Goal: Use online tool/utility: Utilize a website feature to perform a specific function

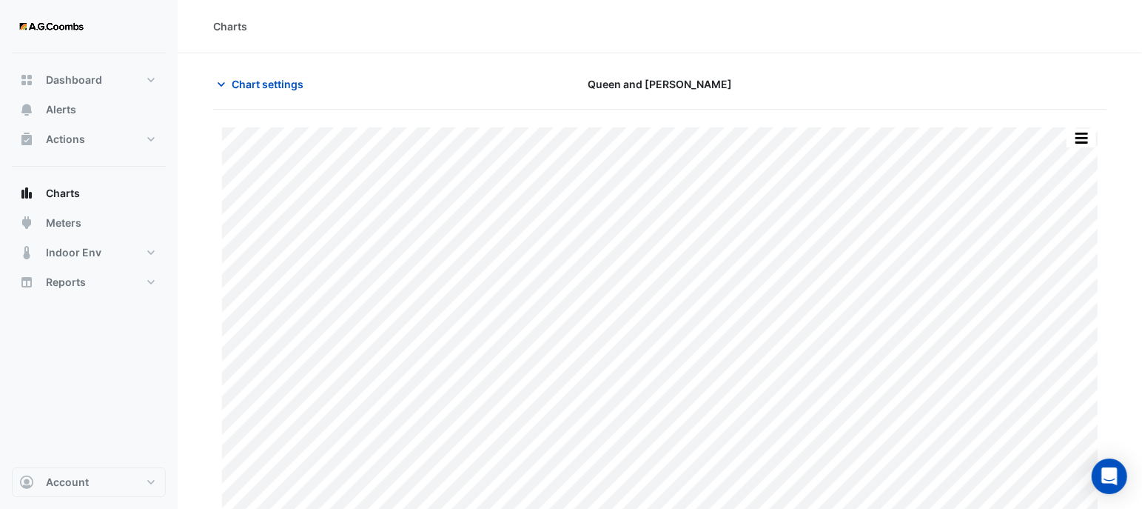
type input "**********"
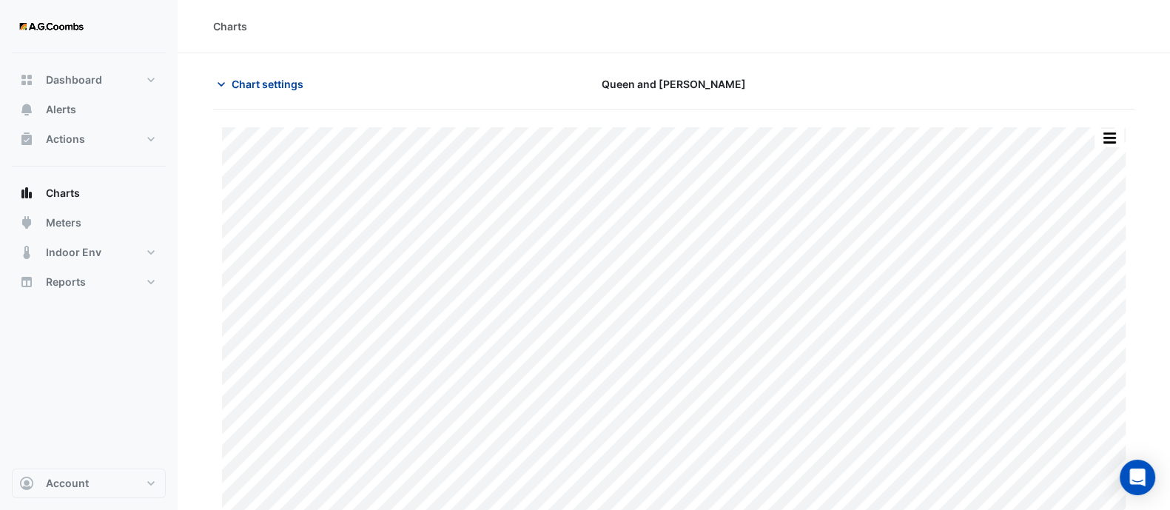
click at [227, 87] on icon "button" at bounding box center [221, 84] width 15 height 15
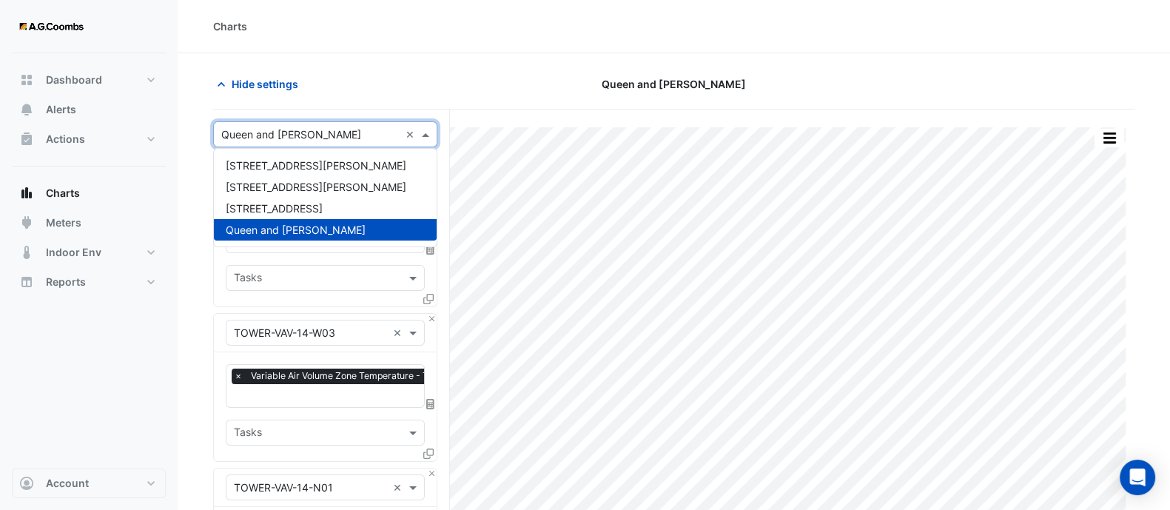
click at [263, 127] on input "text" at bounding box center [310, 135] width 178 height 16
click at [273, 210] on span "[STREET_ADDRESS]" at bounding box center [274, 208] width 97 height 13
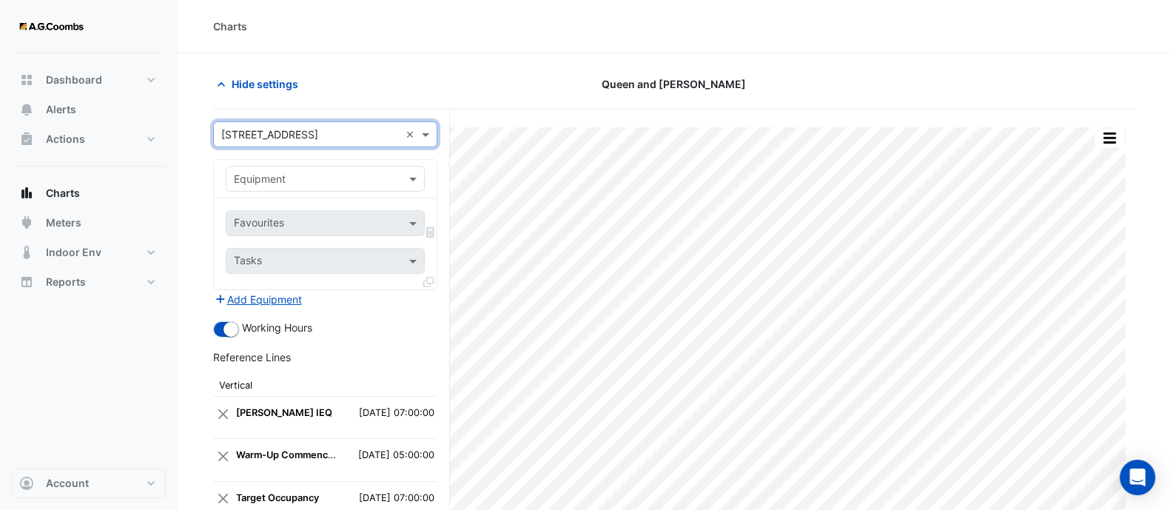
click at [368, 175] on input "text" at bounding box center [310, 180] width 153 height 16
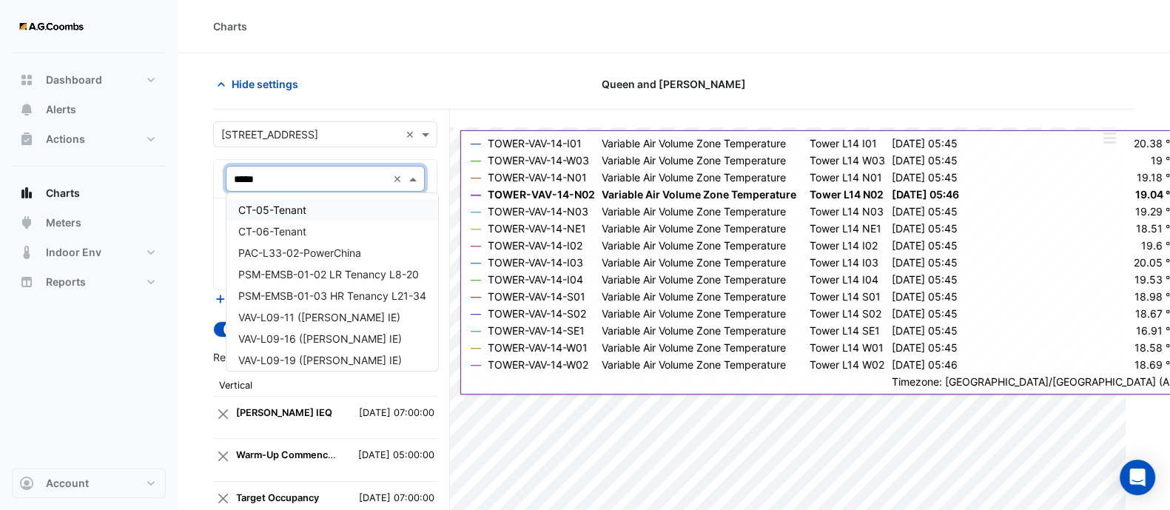
type input "******"
click at [303, 209] on span "VAV-L09-11 ([PERSON_NAME] IE)" at bounding box center [319, 210] width 162 height 13
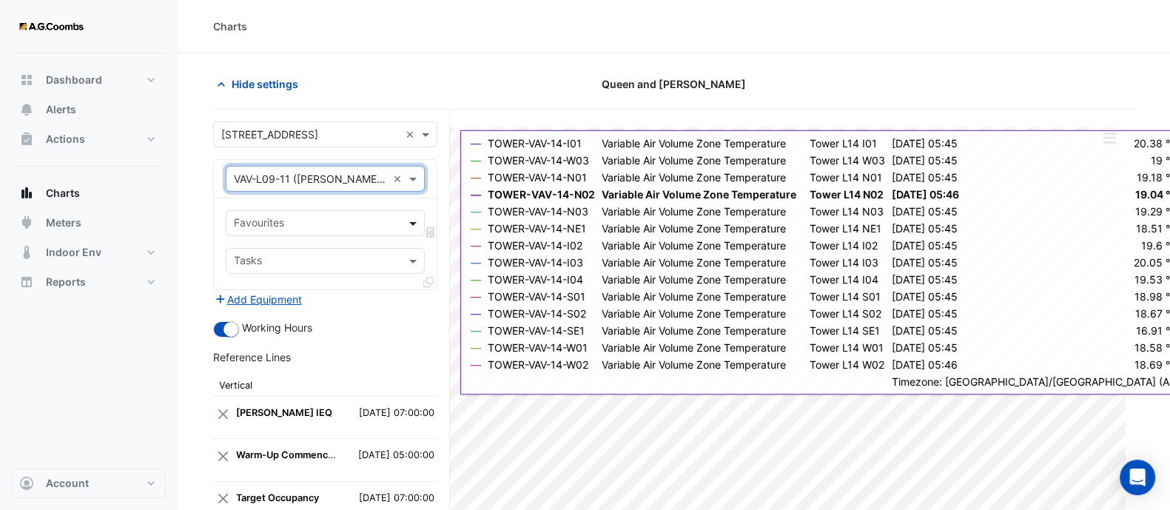
click at [418, 227] on span at bounding box center [415, 223] width 19 height 16
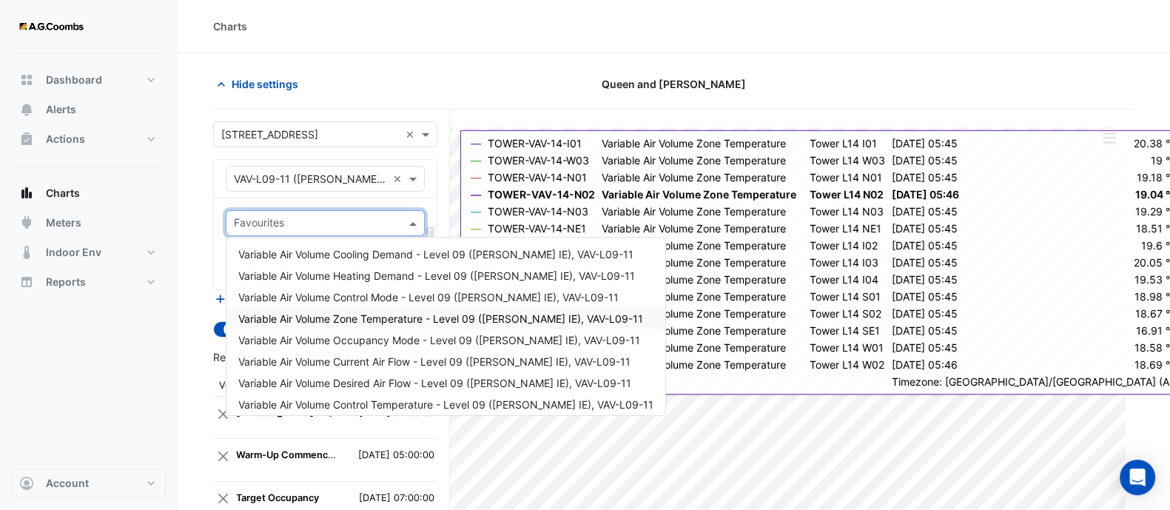
click at [355, 321] on span "Variable Air Volume Zone Temperature - Level 09 ([PERSON_NAME] IE), VAV-L09-11" at bounding box center [440, 318] width 405 height 13
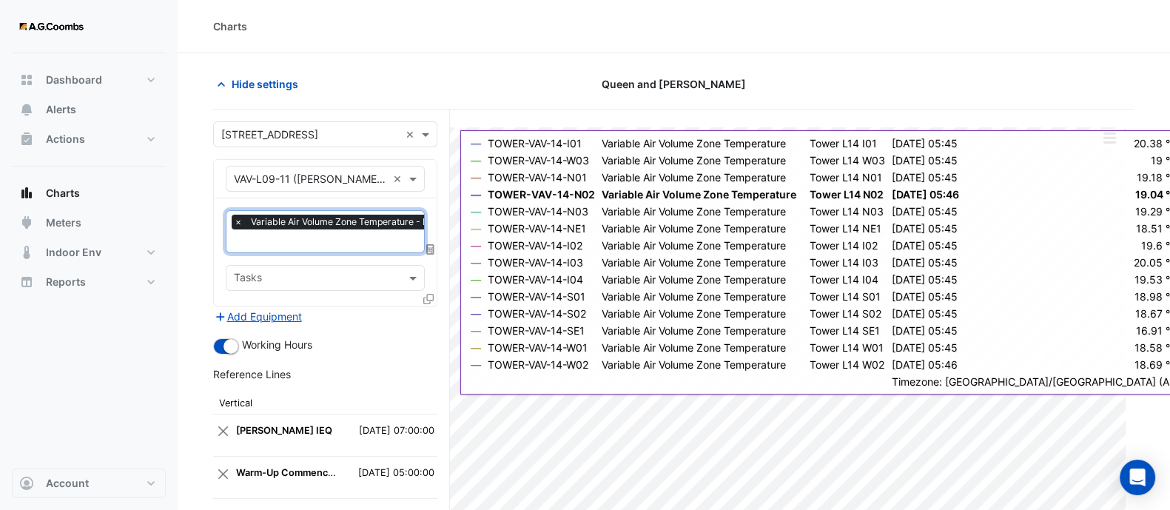
click at [429, 294] on icon at bounding box center [428, 299] width 10 height 10
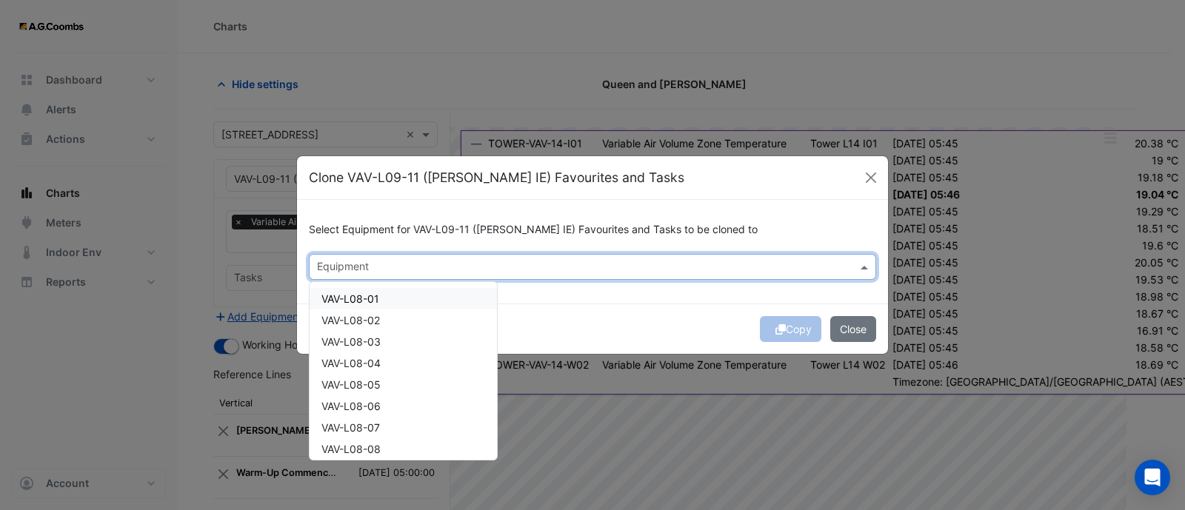
click at [419, 257] on div "Equipment" at bounding box center [579, 266] width 541 height 23
type input "*"
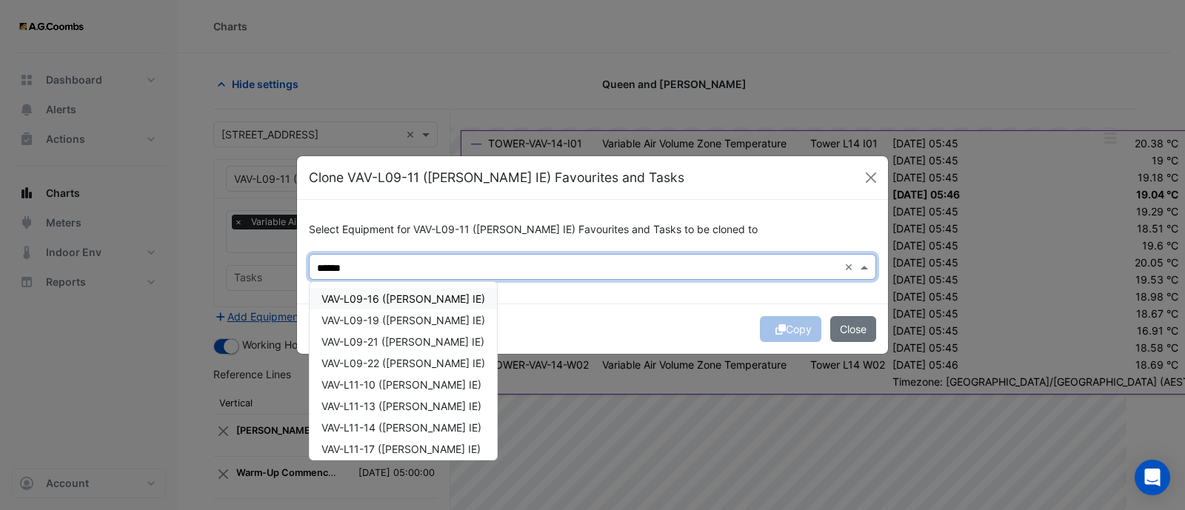
click at [415, 288] on div "VAV-L09-16 ([PERSON_NAME] IE)" at bounding box center [402, 298] width 187 height 21
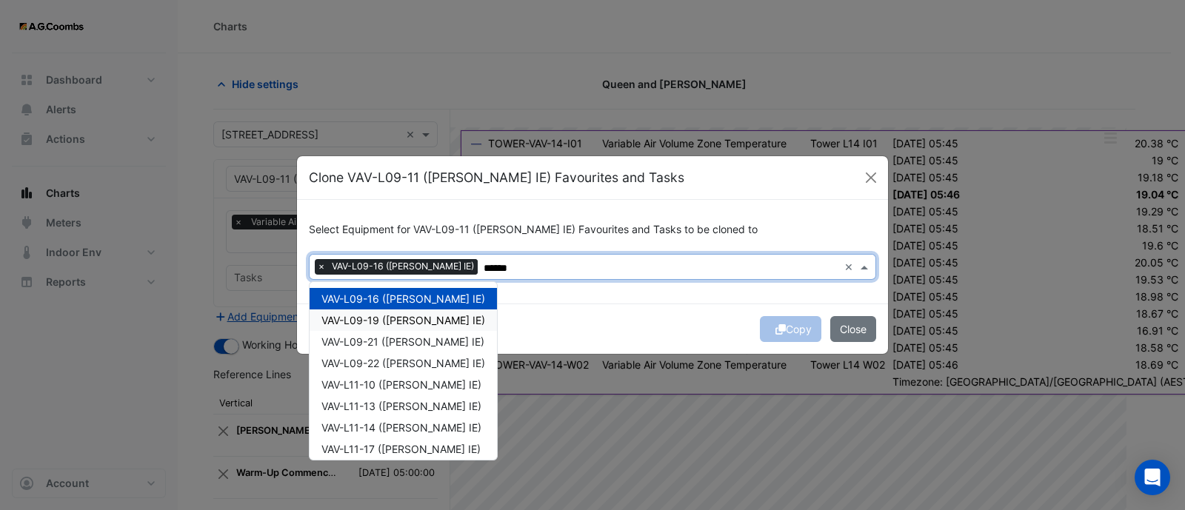
click at [418, 318] on span "VAV-L09-19 ([PERSON_NAME] IE)" at bounding box center [403, 320] width 164 height 13
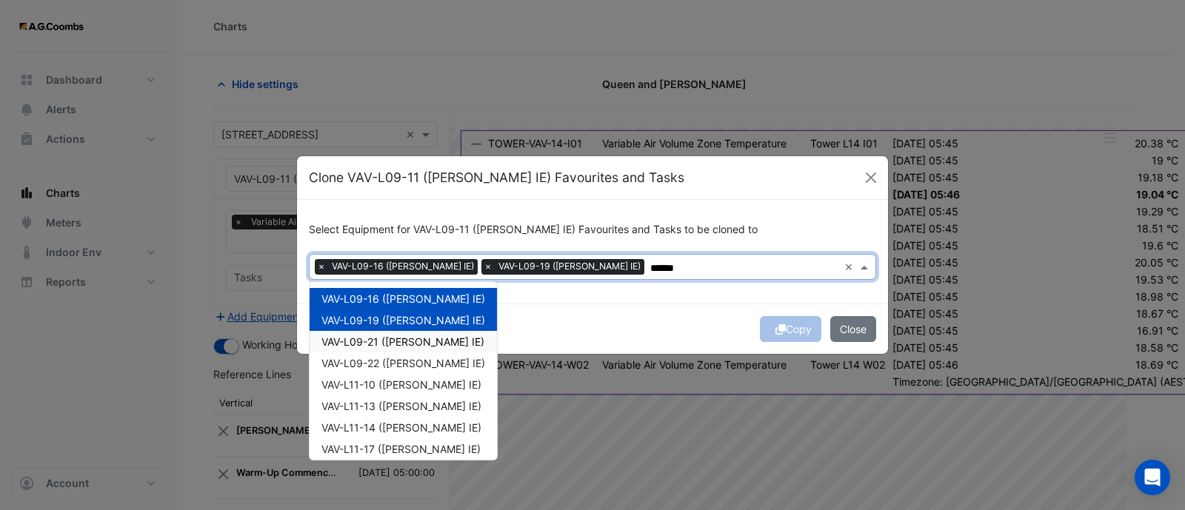
click at [417, 338] on span "VAV-L09-21 ([PERSON_NAME] IE)" at bounding box center [402, 341] width 163 height 13
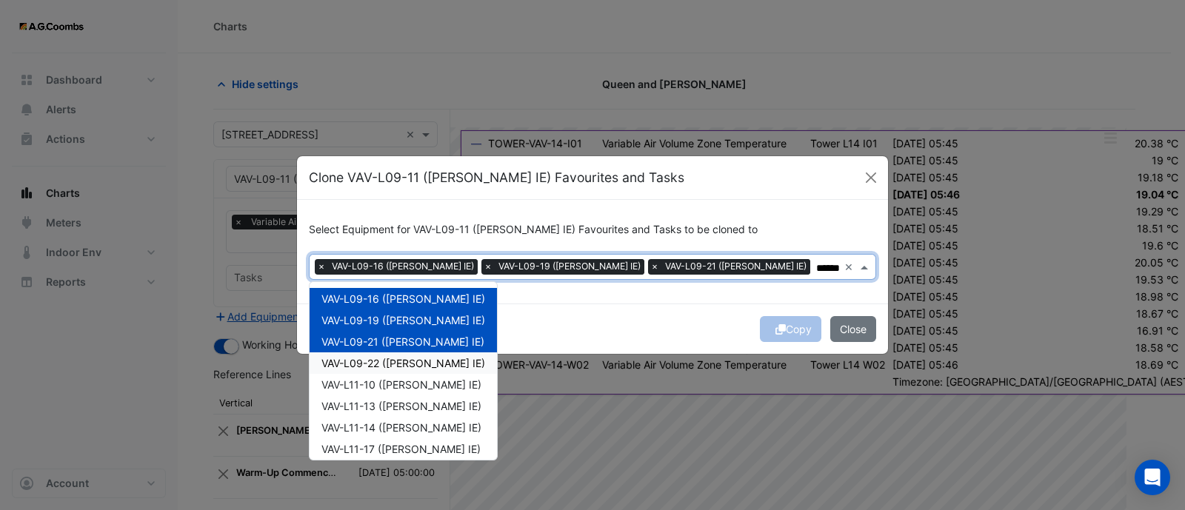
click at [412, 363] on span "VAV-L09-22 ([PERSON_NAME] IE)" at bounding box center [403, 363] width 164 height 13
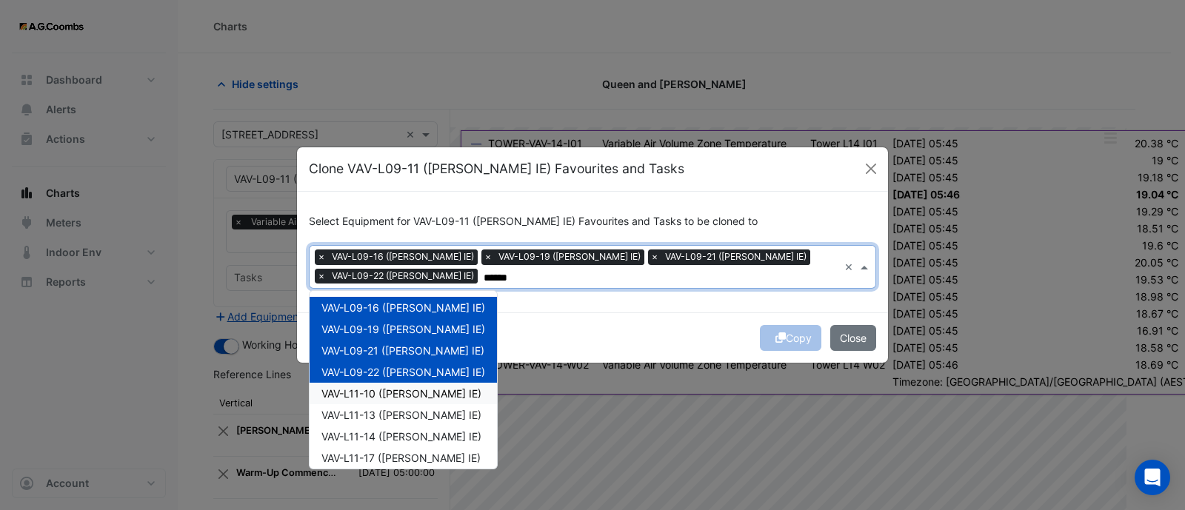
click at [407, 386] on div "VAV-L11-10 ([PERSON_NAME] IE)" at bounding box center [402, 393] width 187 height 21
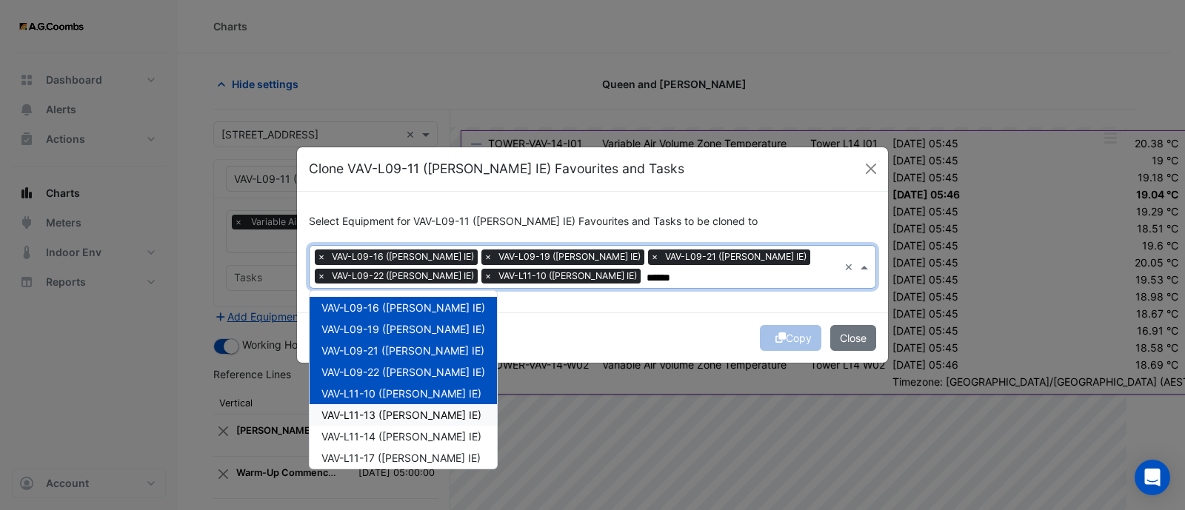
click at [404, 417] on span "VAV-L11-13 ([PERSON_NAME] IE)" at bounding box center [401, 415] width 160 height 13
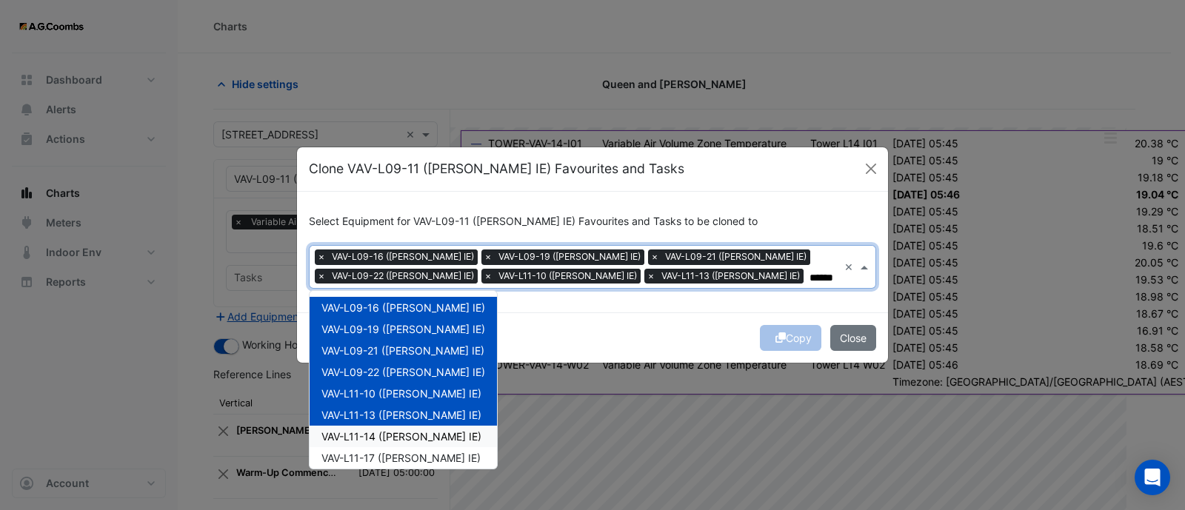
click at [403, 438] on span "VAV-L11-14 ([PERSON_NAME] IE)" at bounding box center [401, 436] width 160 height 13
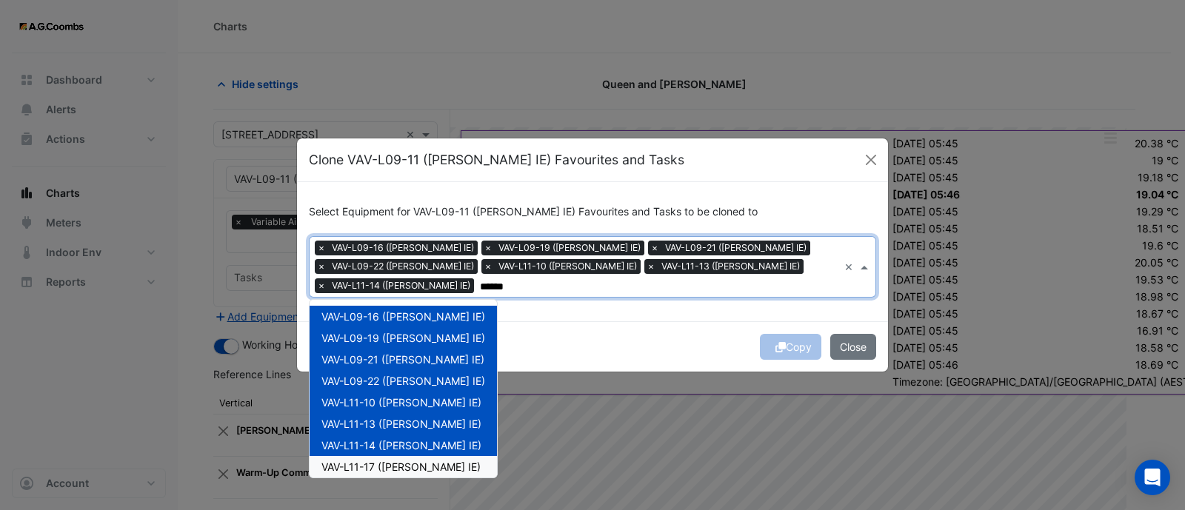
click at [404, 460] on span "VAV-L11-17 ([PERSON_NAME] IE)" at bounding box center [400, 466] width 159 height 13
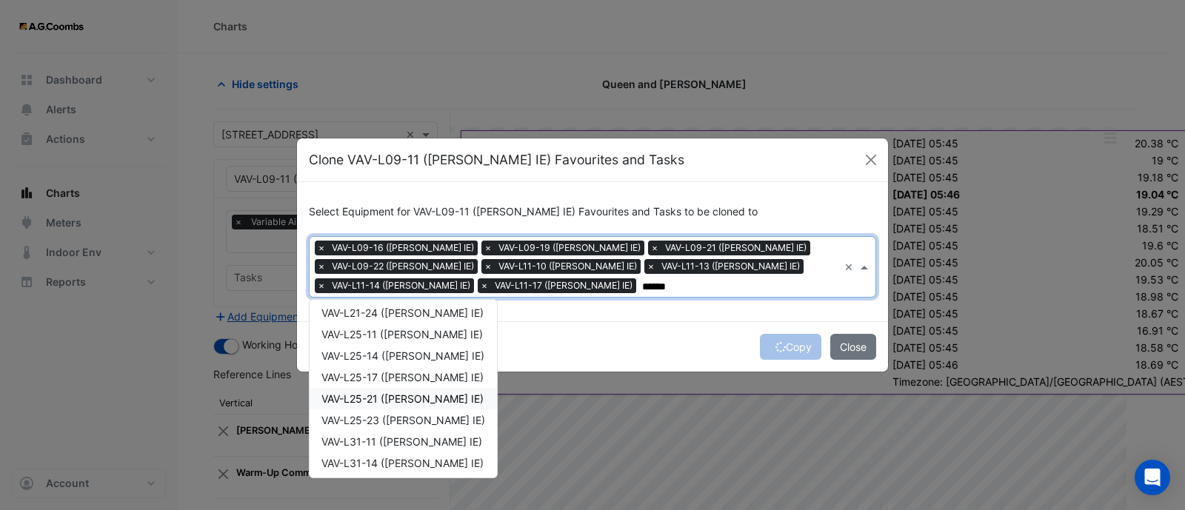
scroll to position [256, 0]
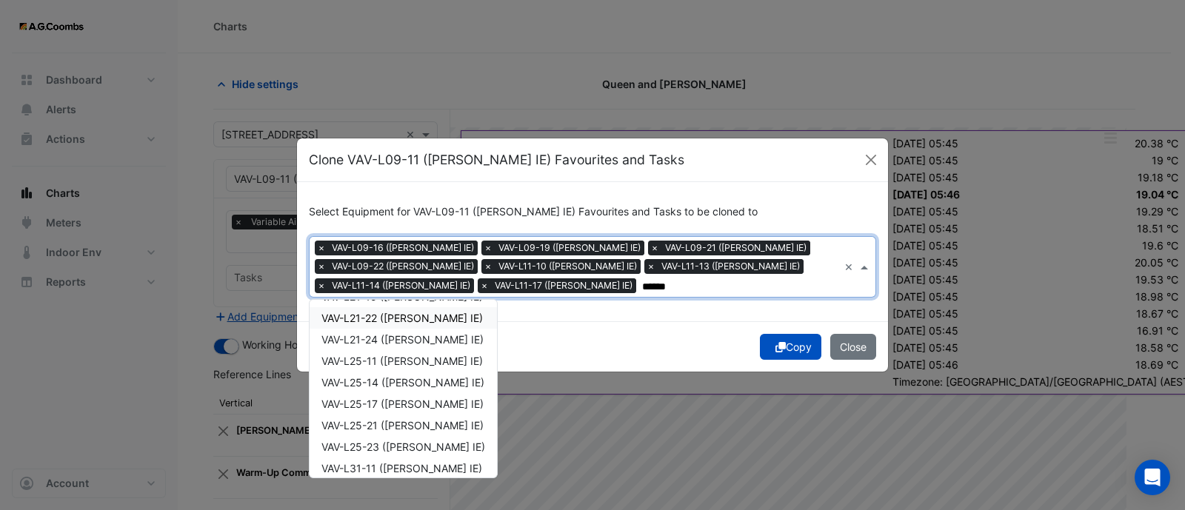
click at [435, 320] on span "VAV-L21-22 ([PERSON_NAME] IE)" at bounding box center [401, 318] width 161 height 13
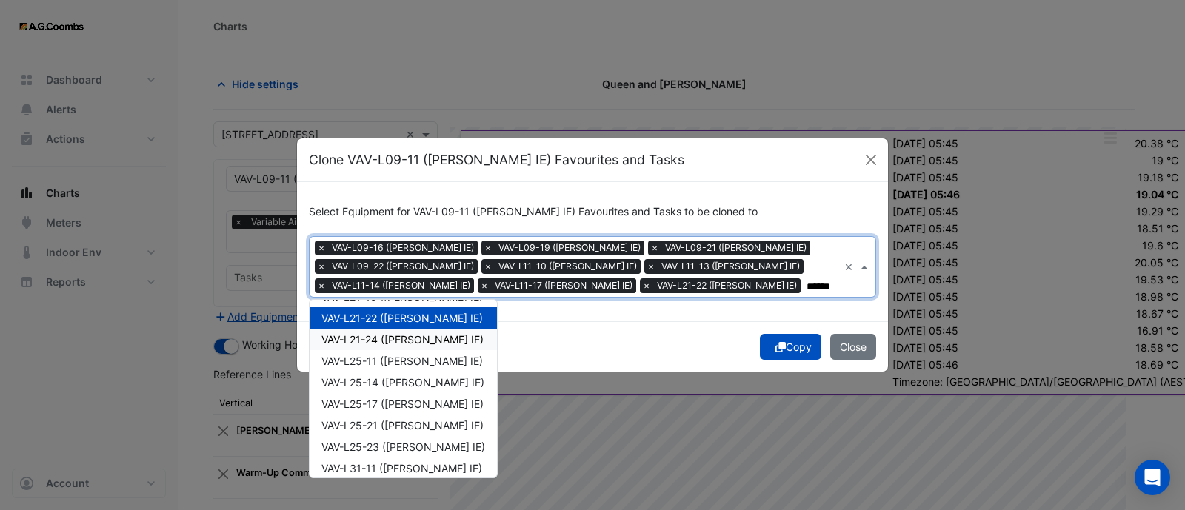
click at [432, 345] on div "VAV-L21-24 ([PERSON_NAME] IE)" at bounding box center [402, 339] width 187 height 21
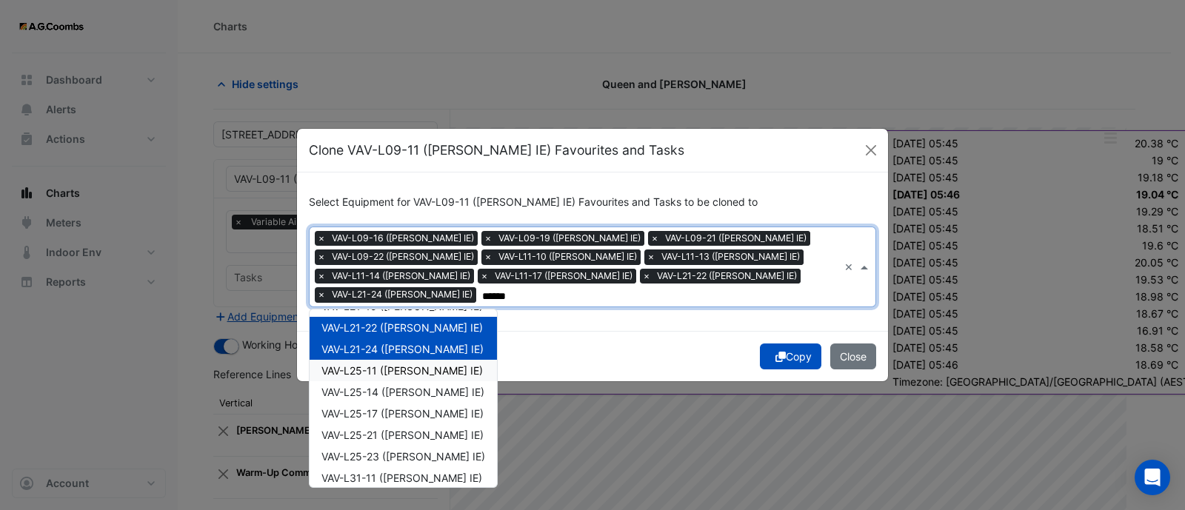
click at [426, 364] on span "VAV-L25-11 ([PERSON_NAME] IE)" at bounding box center [401, 370] width 161 height 13
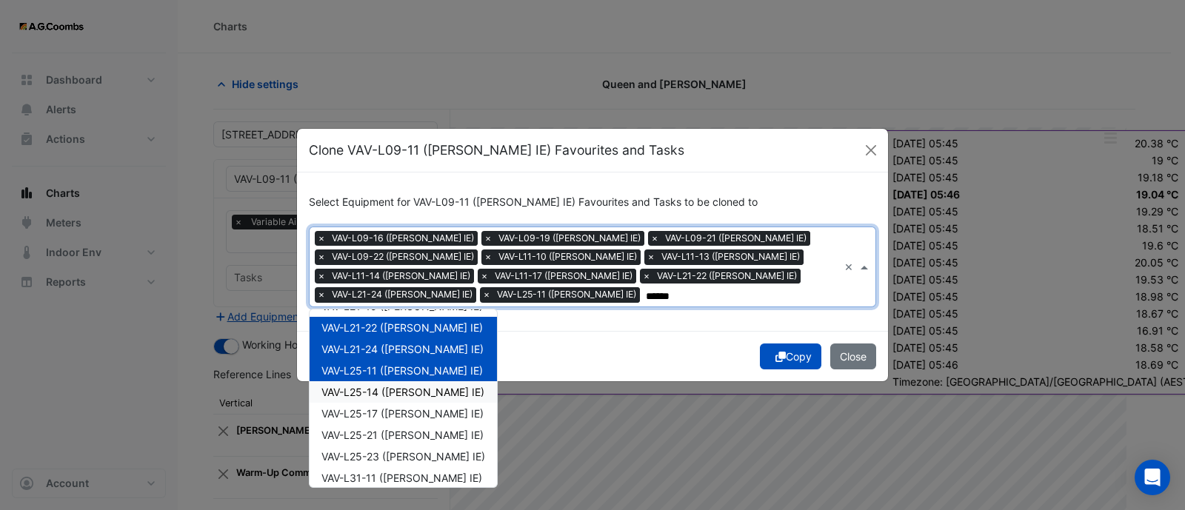
drag, startPoint x: 418, startPoint y: 386, endPoint x: 418, endPoint y: 397, distance: 11.1
click at [418, 386] on span "VAV-L25-14 ([PERSON_NAME] IE)" at bounding box center [402, 392] width 163 height 13
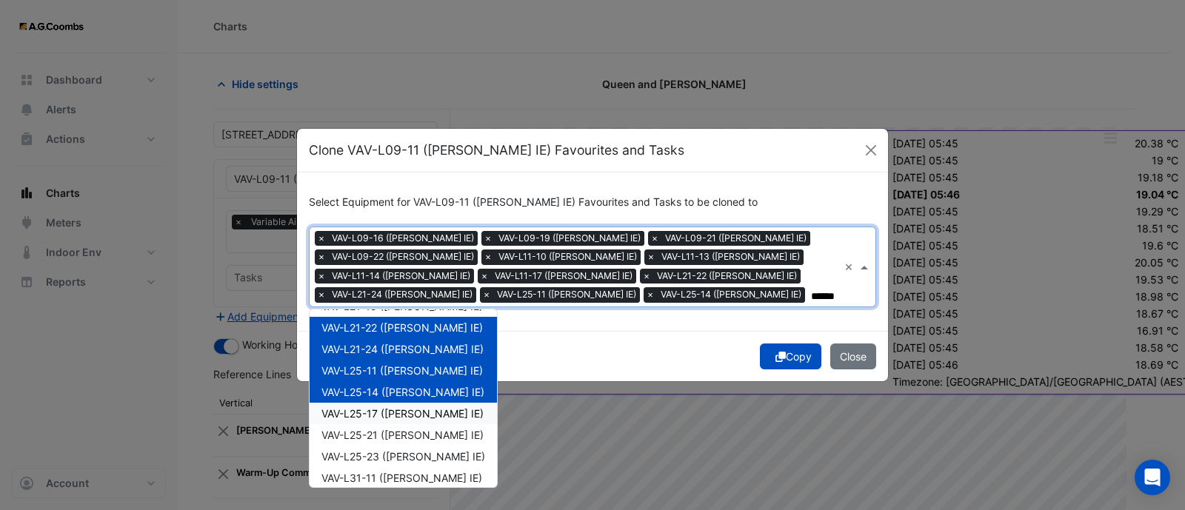
click at [415, 409] on span "VAV-L25-17 ([PERSON_NAME] IE)" at bounding box center [402, 413] width 162 height 13
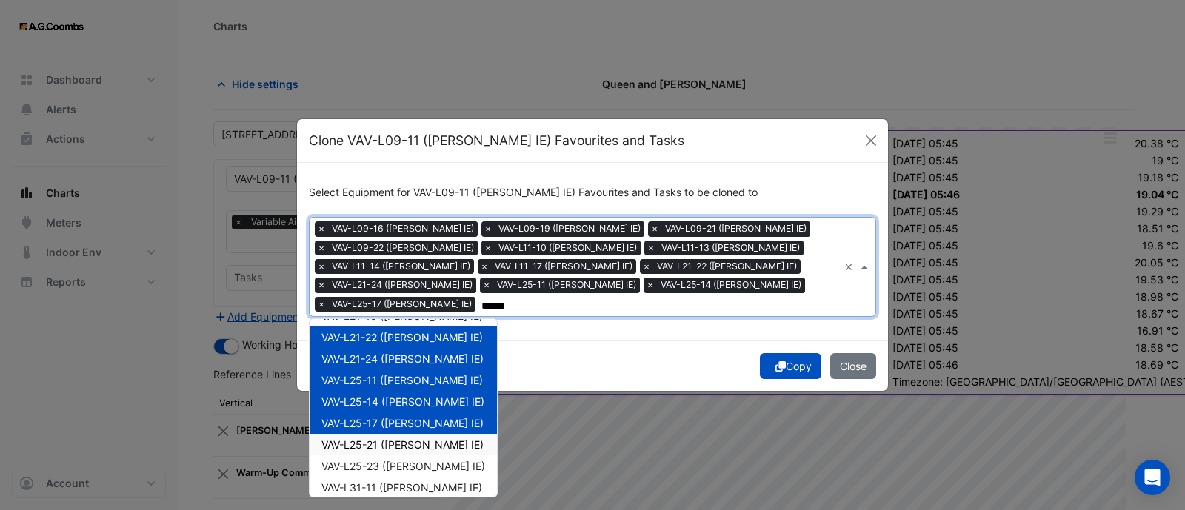
click at [417, 440] on div "VAV-L25-21 ([PERSON_NAME] IE)" at bounding box center [402, 444] width 187 height 21
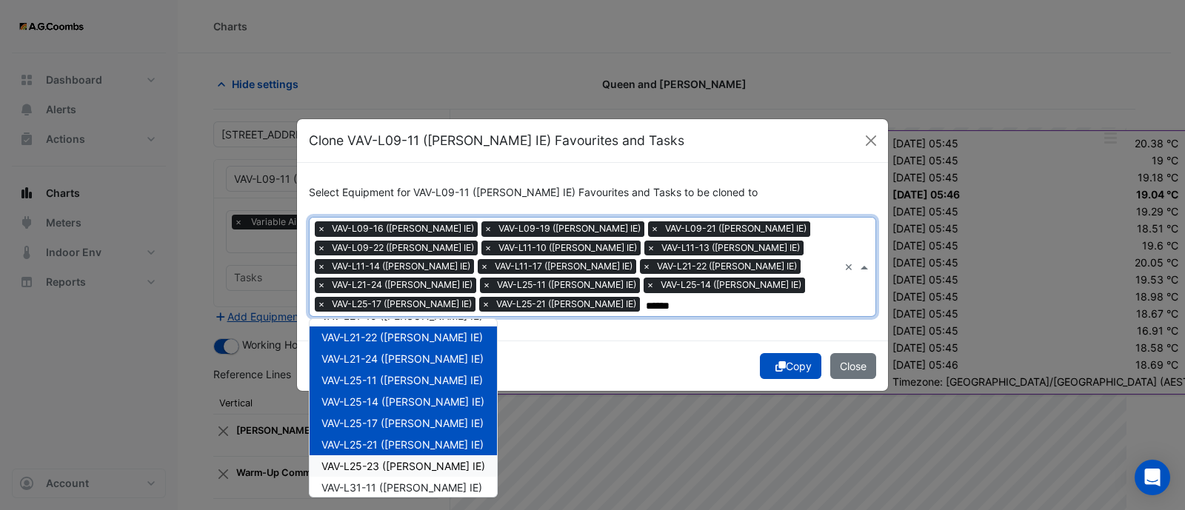
click at [420, 460] on span "VAV-L25-23 ([PERSON_NAME] IE)" at bounding box center [403, 466] width 164 height 13
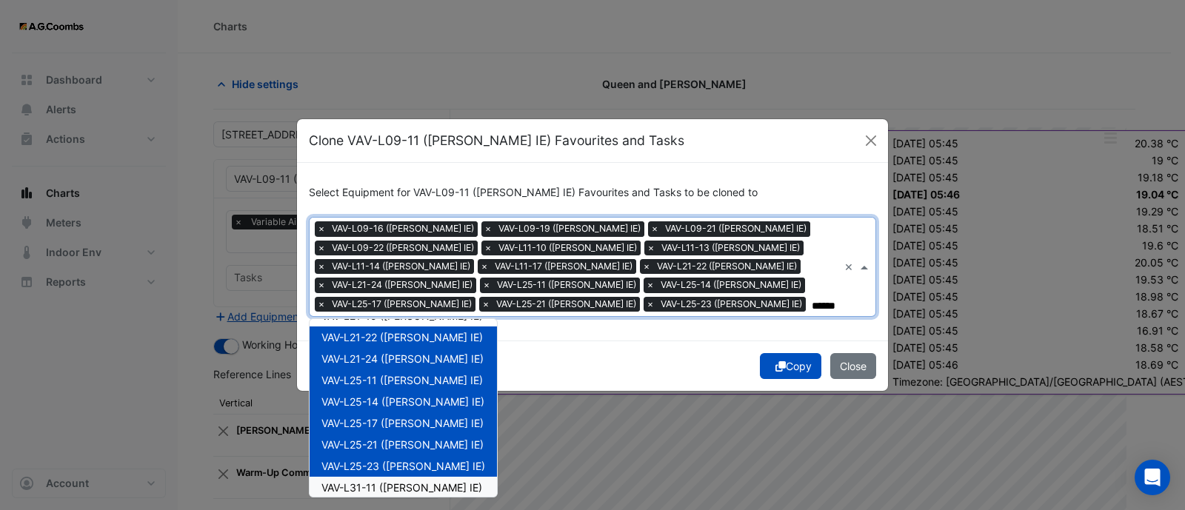
click at [429, 486] on span "VAV-L31-11 ([PERSON_NAME] IE)" at bounding box center [401, 487] width 161 height 13
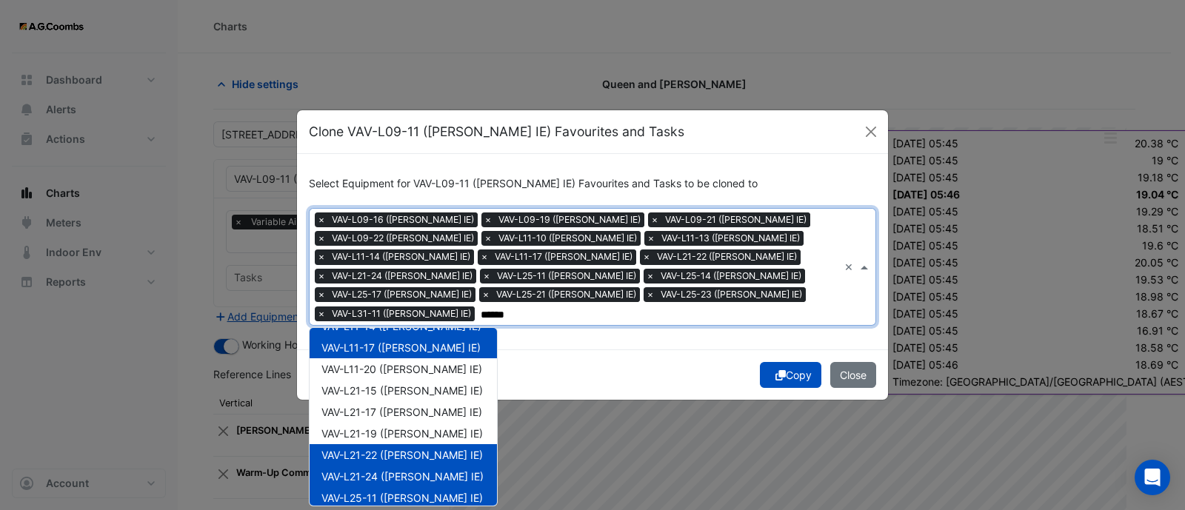
scroll to position [141, 0]
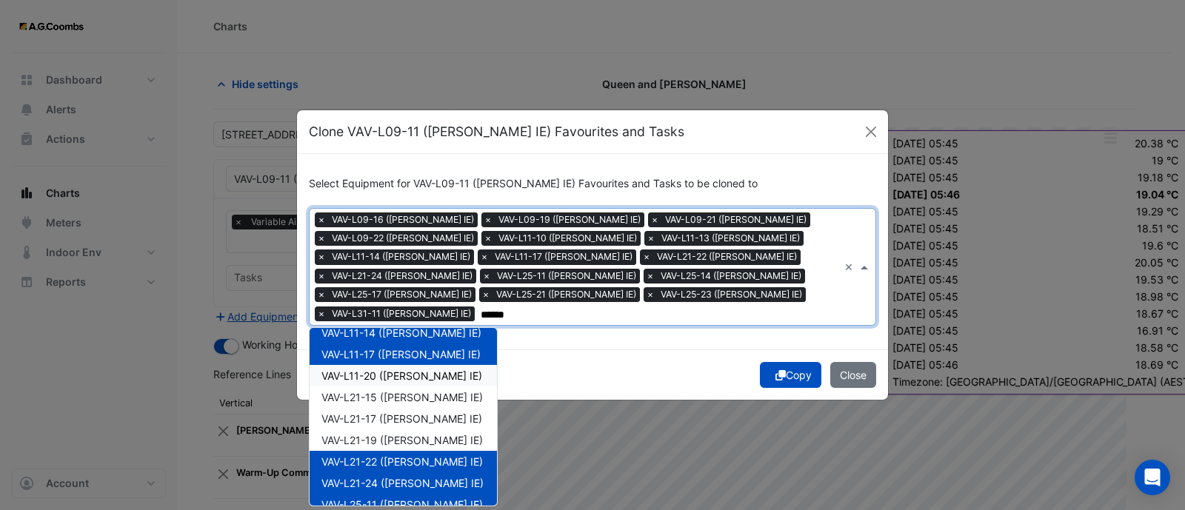
click at [425, 369] on span "VAV-L11-20 ([PERSON_NAME] IE)" at bounding box center [401, 375] width 161 height 13
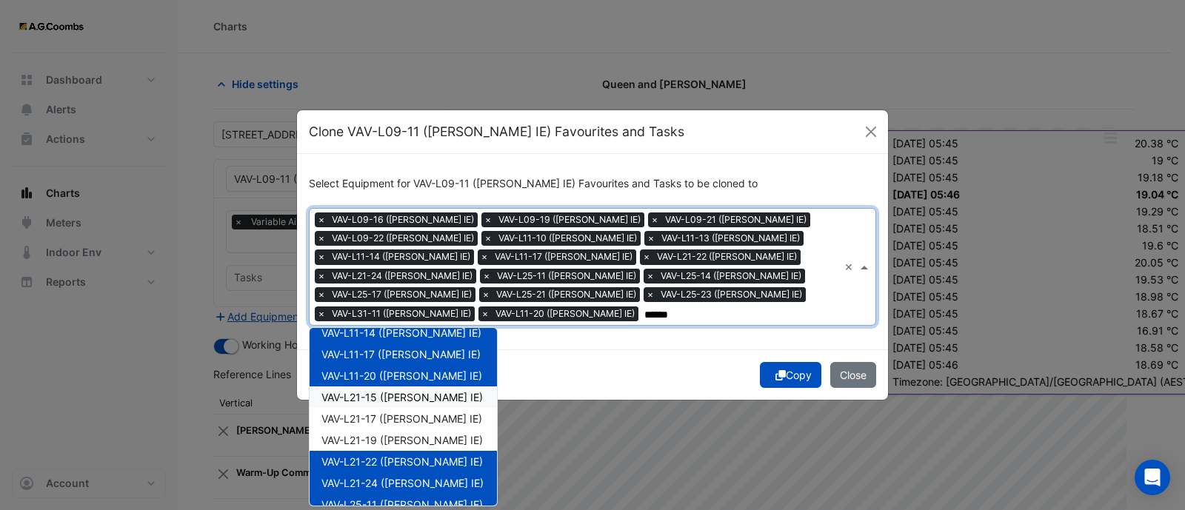
click at [428, 391] on span "VAV-L21-15 ([PERSON_NAME] IE)" at bounding box center [401, 397] width 161 height 13
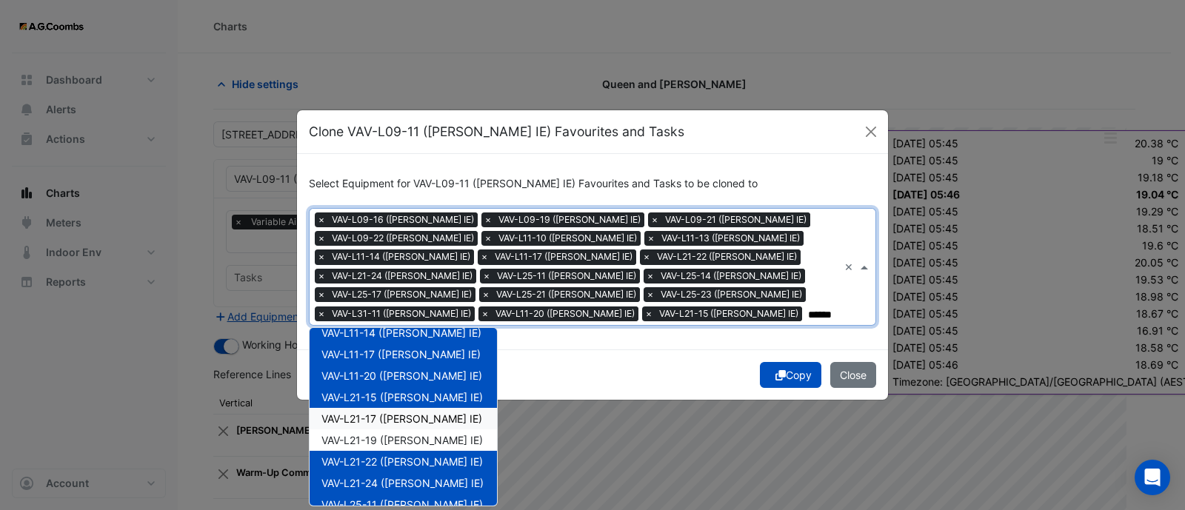
click at [424, 412] on span "VAV-L21-17 ([PERSON_NAME] IE)" at bounding box center [401, 418] width 161 height 13
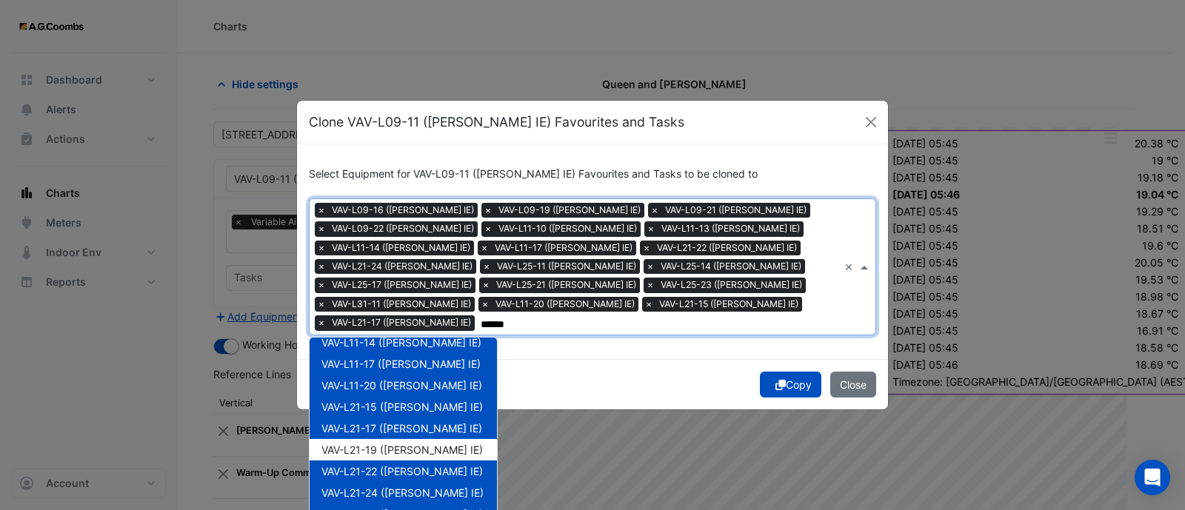
click at [421, 427] on div "VAV-L21-17 ([PERSON_NAME] IE)" at bounding box center [402, 428] width 187 height 21
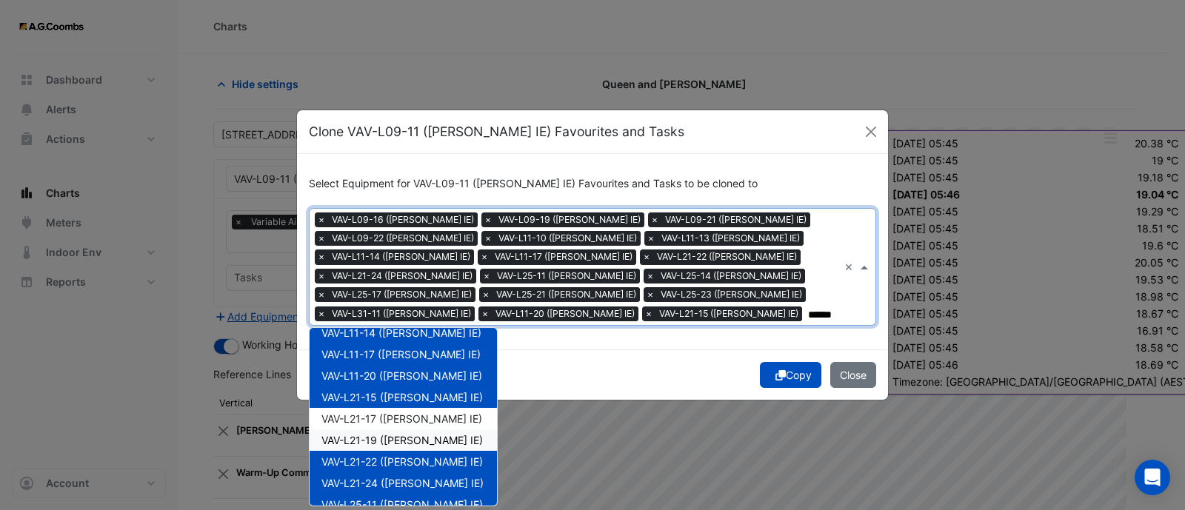
click at [422, 434] on span "VAV-L21-19 ([PERSON_NAME] IE)" at bounding box center [401, 440] width 161 height 13
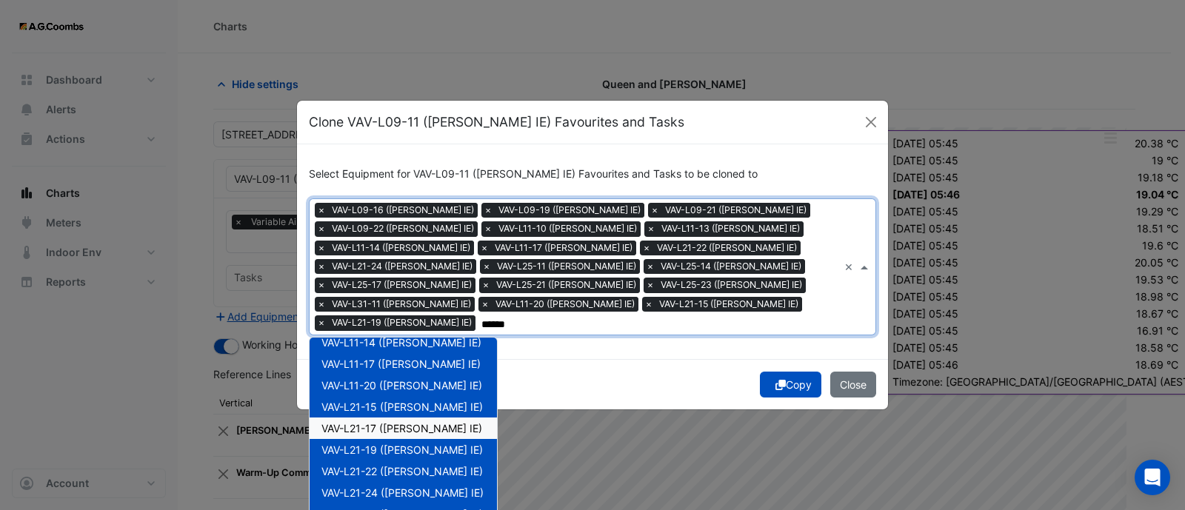
click at [427, 418] on div "VAV-L21-17 ([PERSON_NAME] IE)" at bounding box center [402, 428] width 187 height 21
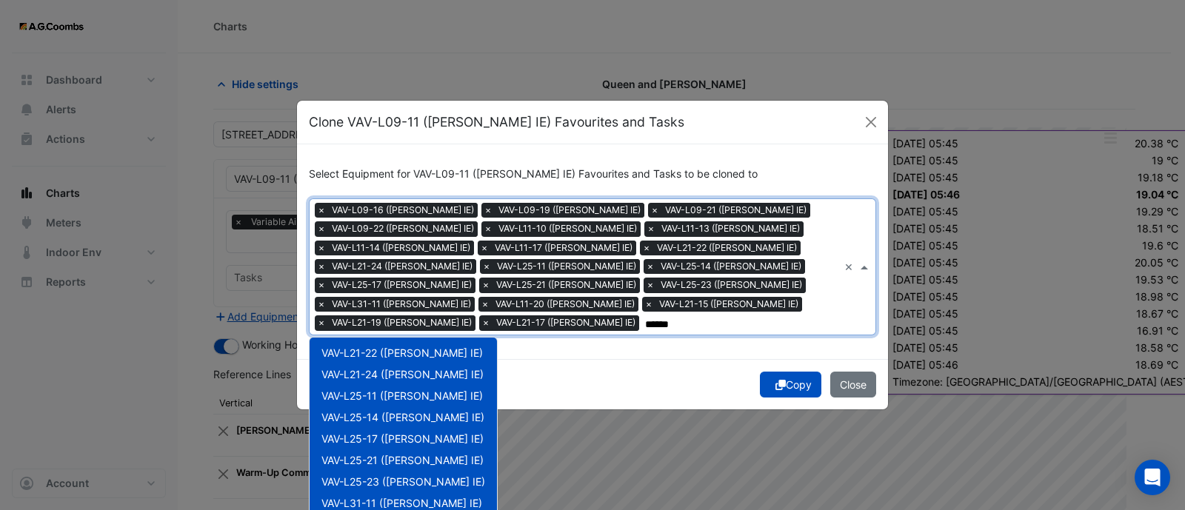
scroll to position [349, 0]
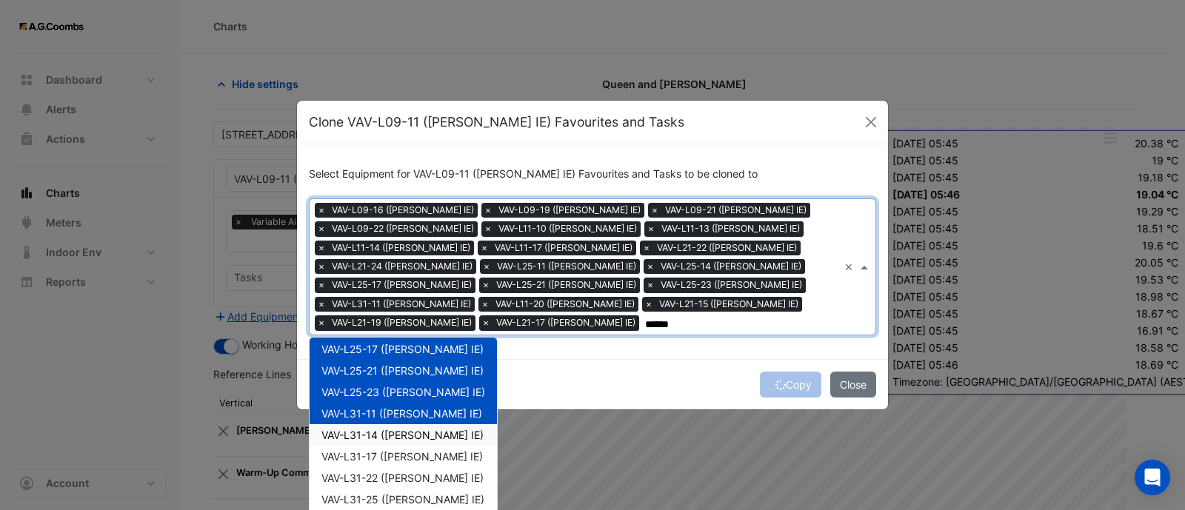
drag, startPoint x: 430, startPoint y: 424, endPoint x: 430, endPoint y: 444, distance: 20.0
click at [430, 429] on span "VAV-L31-14 ([PERSON_NAME] IE)" at bounding box center [402, 435] width 162 height 13
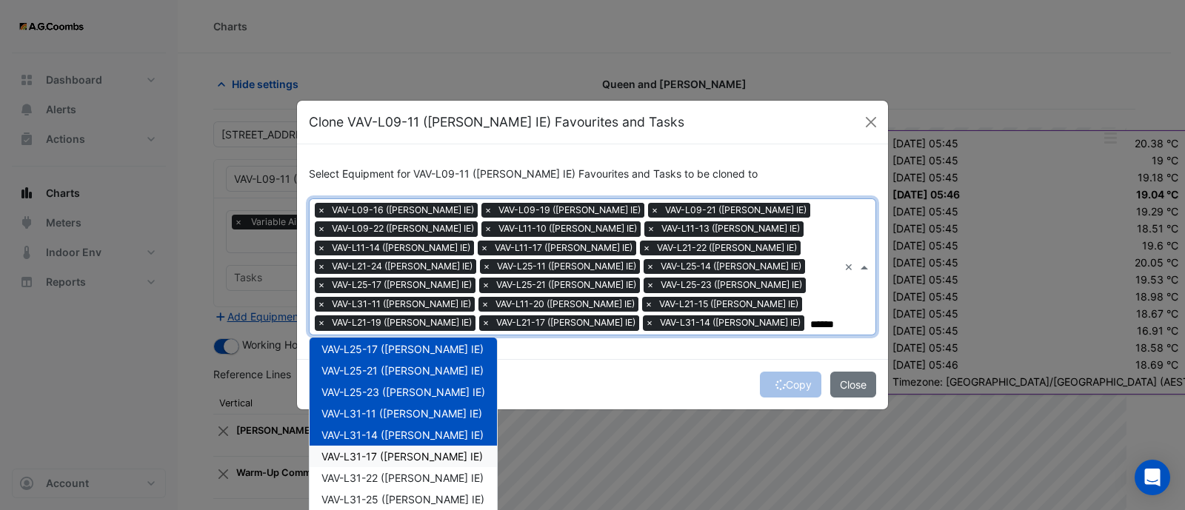
click at [426, 455] on div "VAV-L31-17 ([PERSON_NAME] IE)" at bounding box center [402, 456] width 187 height 21
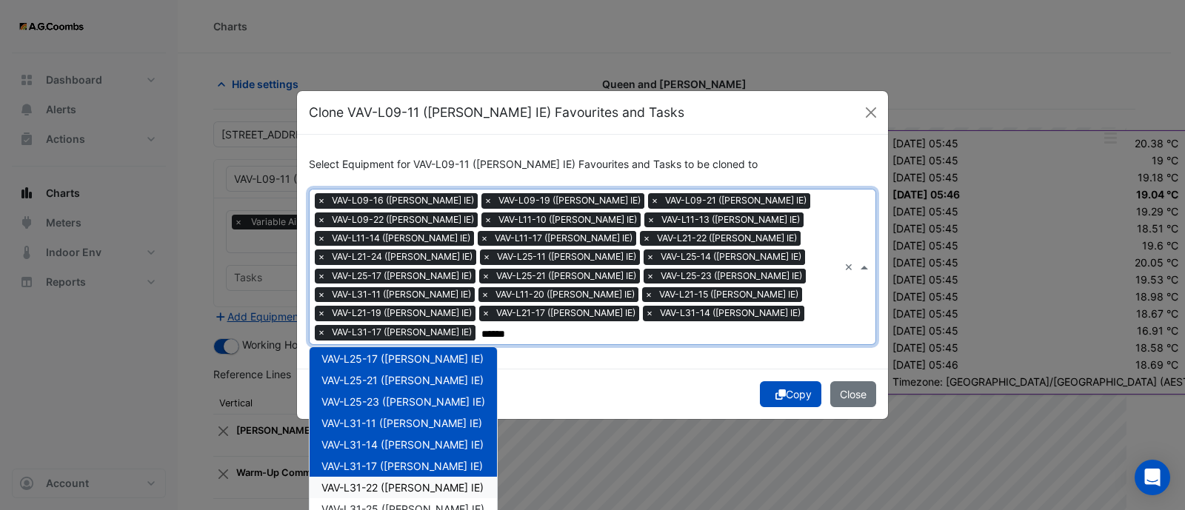
drag, startPoint x: 423, startPoint y: 472, endPoint x: 422, endPoint y: 479, distance: 7.4
click at [422, 481] on span "VAV-L31-22 ([PERSON_NAME] IE)" at bounding box center [402, 487] width 162 height 13
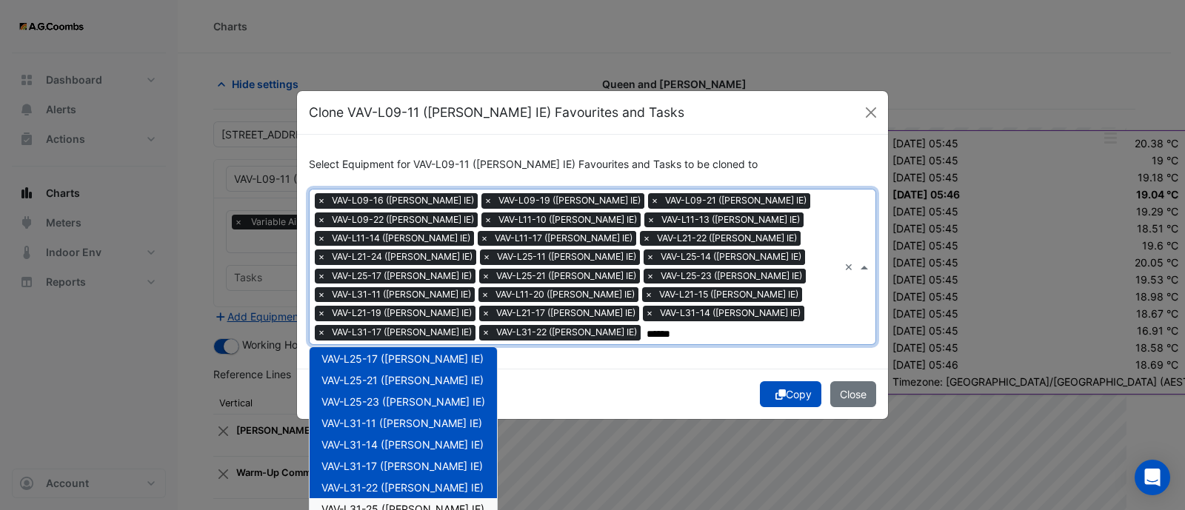
click at [422, 498] on div "VAV-L31-25 ([PERSON_NAME] IE)" at bounding box center [402, 508] width 187 height 21
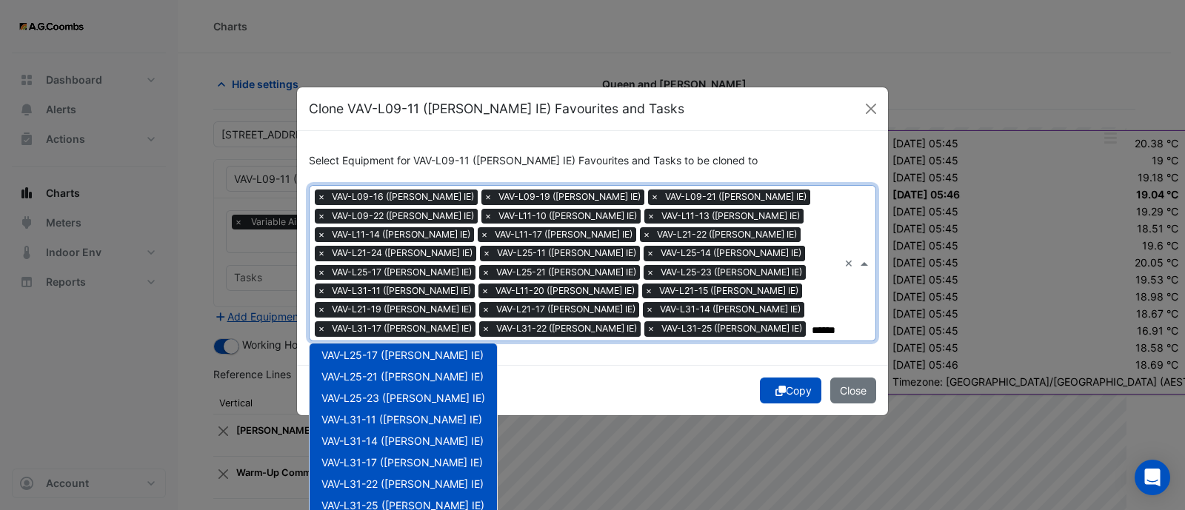
scroll to position [5, 0]
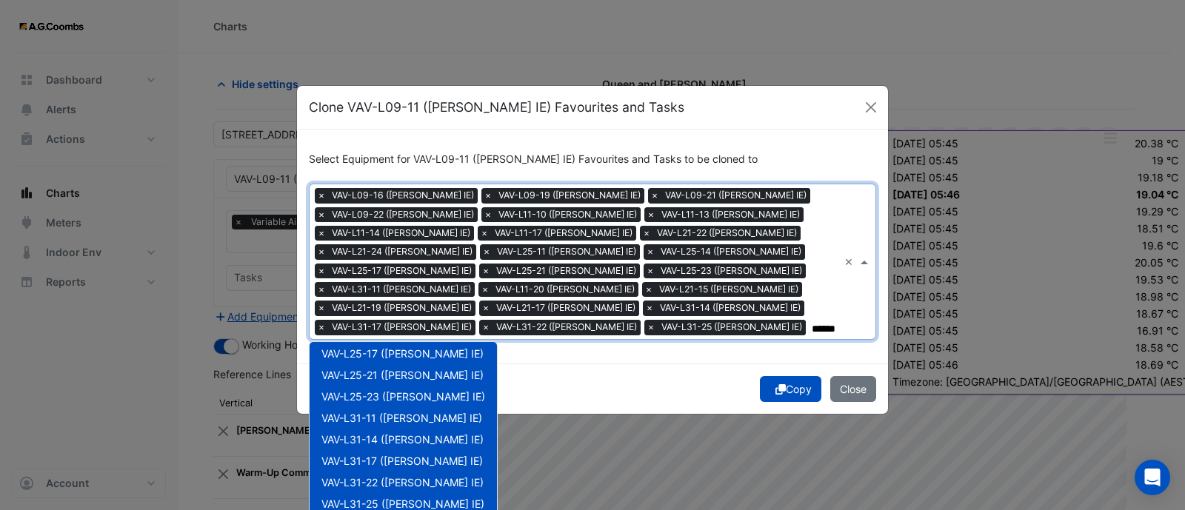
click at [811, 321] on input "******" at bounding box center [824, 329] width 27 height 16
drag, startPoint x: 614, startPoint y: 318, endPoint x: 575, endPoint y: 321, distance: 39.3
click at [811, 321] on input "******" at bounding box center [824, 329] width 27 height 16
type input "*"
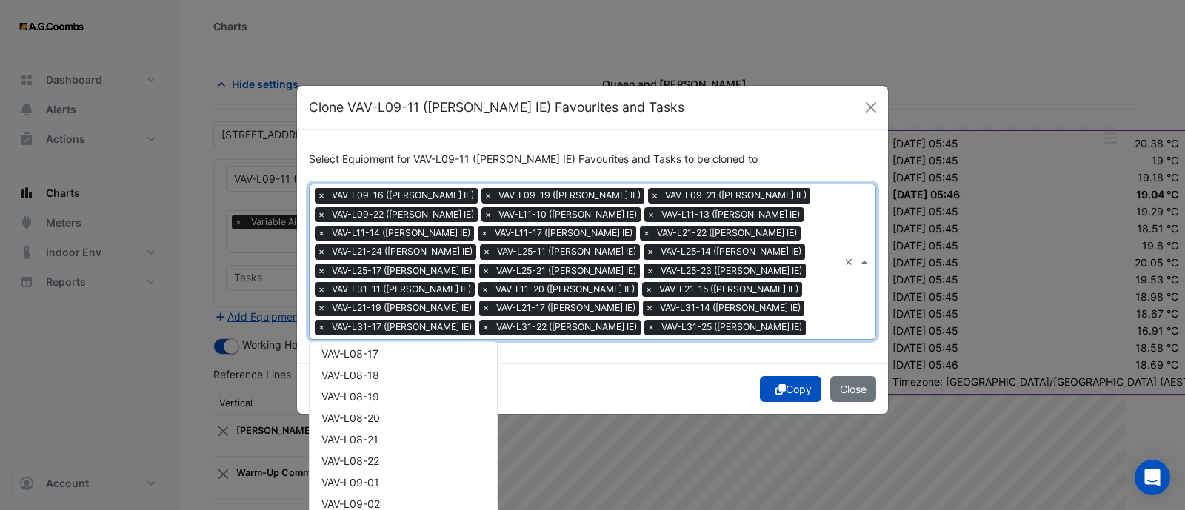
scroll to position [9147, 0]
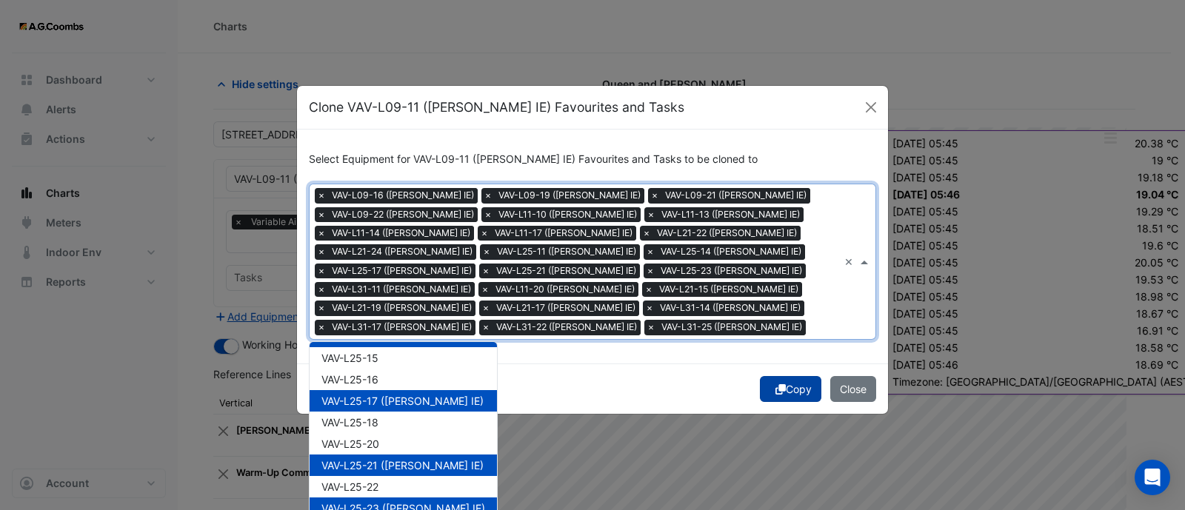
click at [780, 387] on button "Copy" at bounding box center [790, 389] width 61 height 26
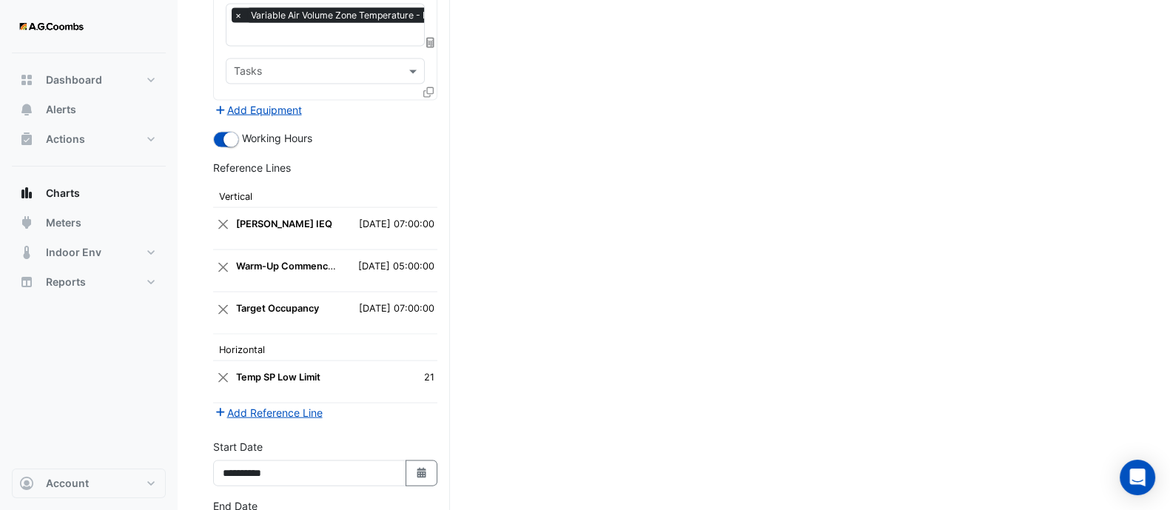
scroll to position [3964, 0]
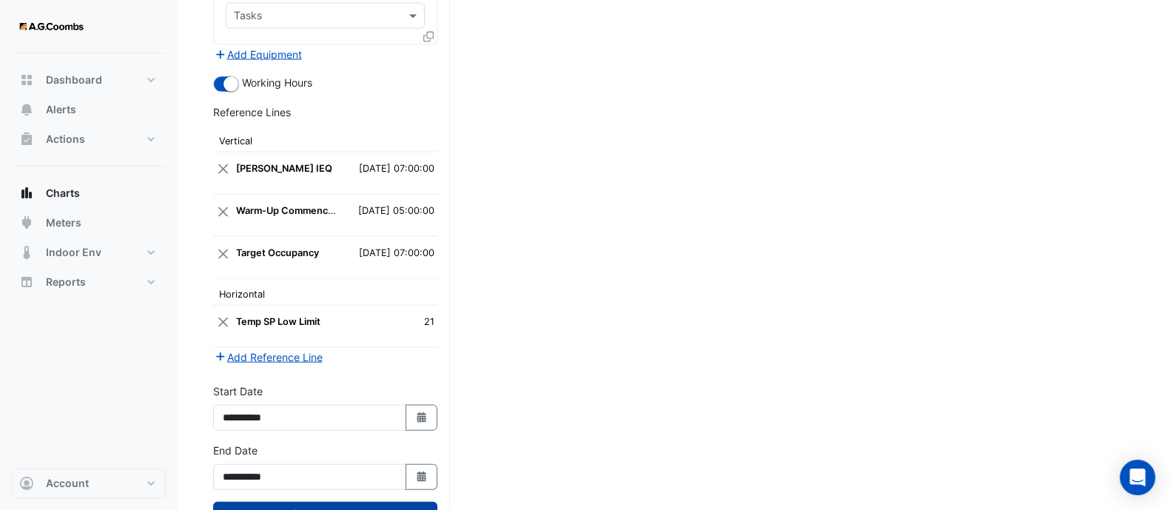
click at [383, 502] on button "Draw Chart" at bounding box center [325, 515] width 224 height 26
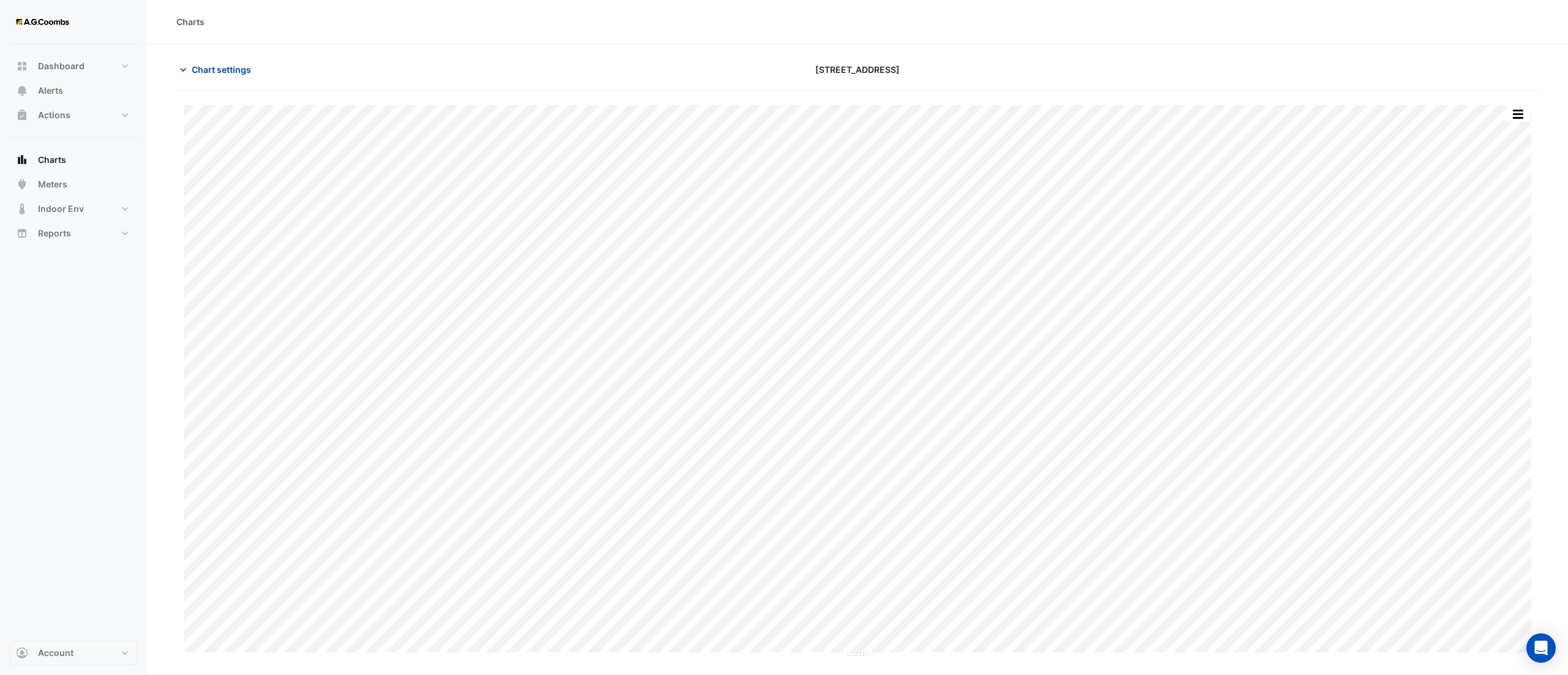
click at [211, 75] on span "Chart settings" at bounding box center [222, 69] width 60 height 13
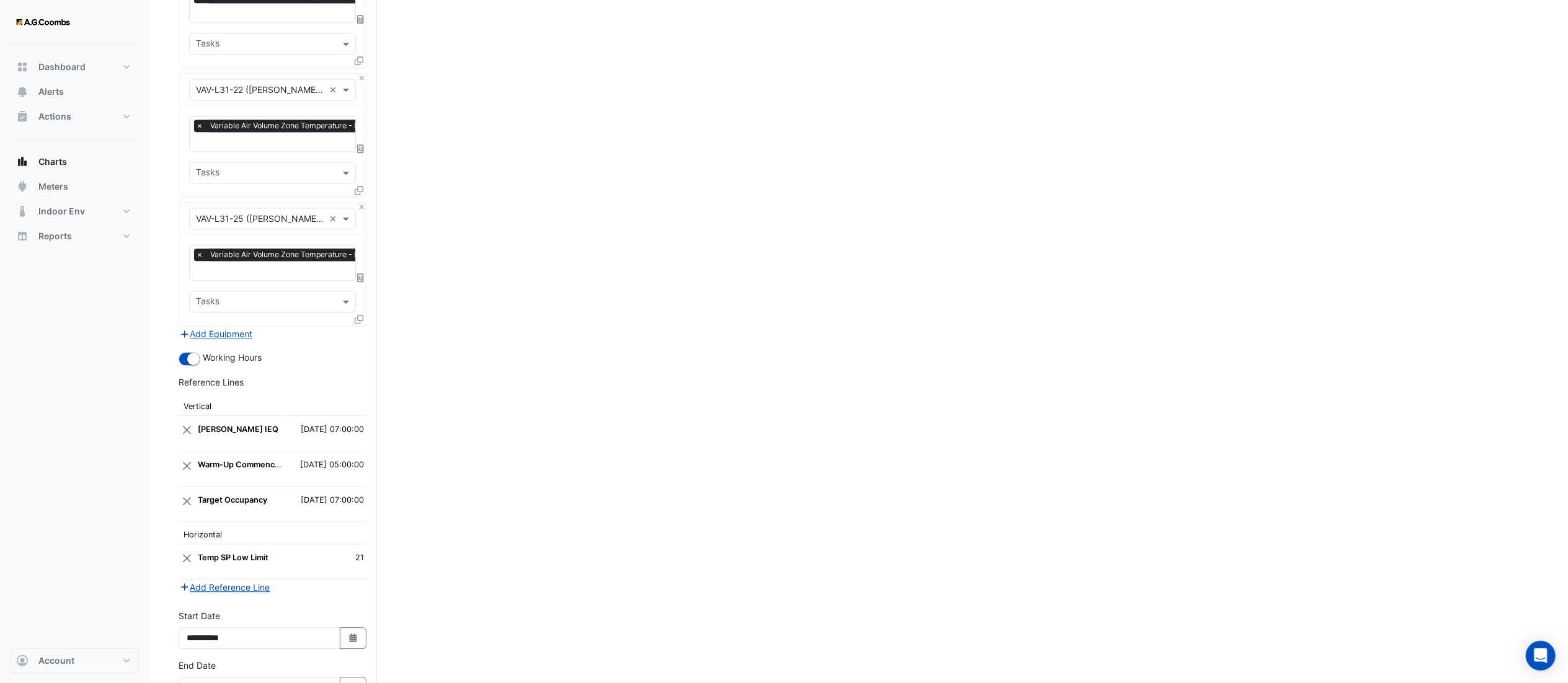
scroll to position [3110, 0]
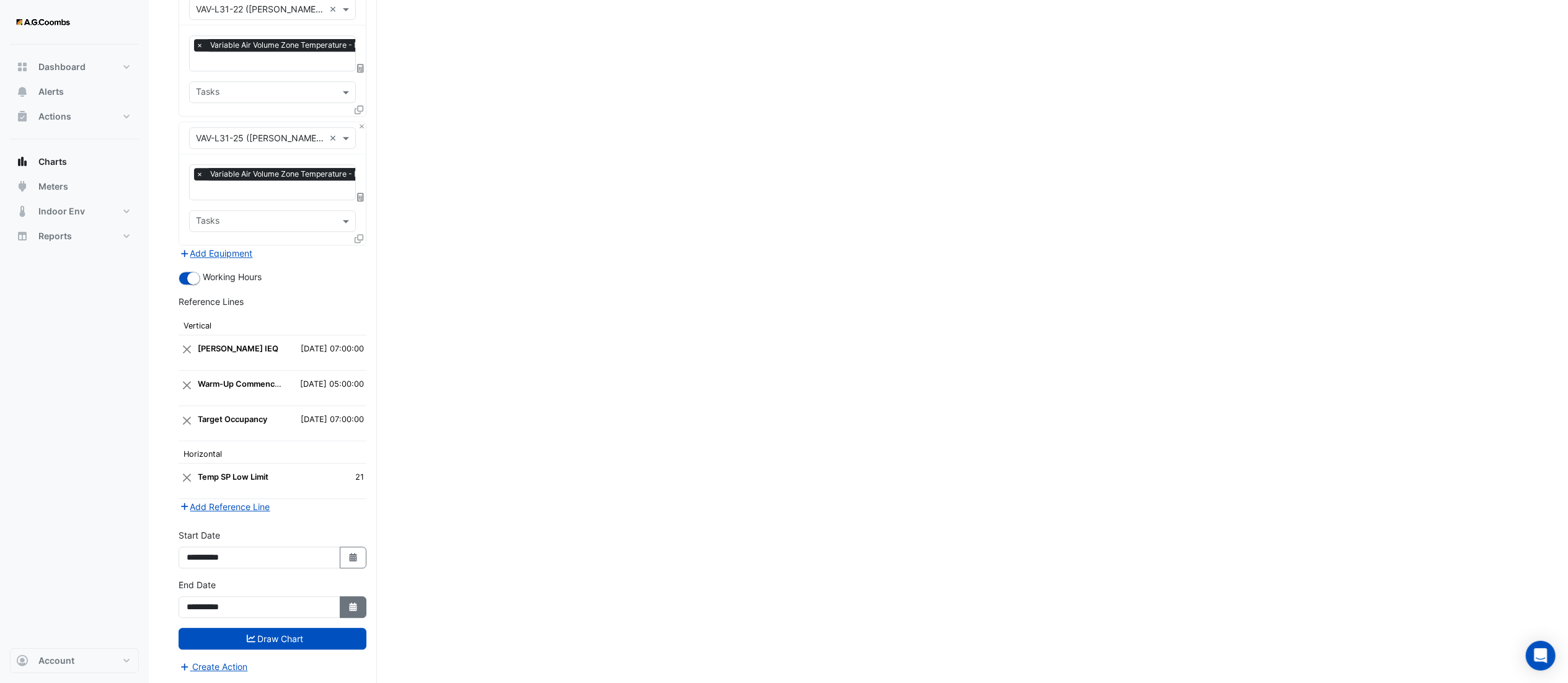
click at [350, 614] on button "Select Date" at bounding box center [353, 607] width 28 height 22
click at [217, 515] on div "12" at bounding box center [219, 521] width 20 height 20
type input "**********"
click at [341, 557] on button "Select Date" at bounding box center [353, 557] width 28 height 22
select select "*"
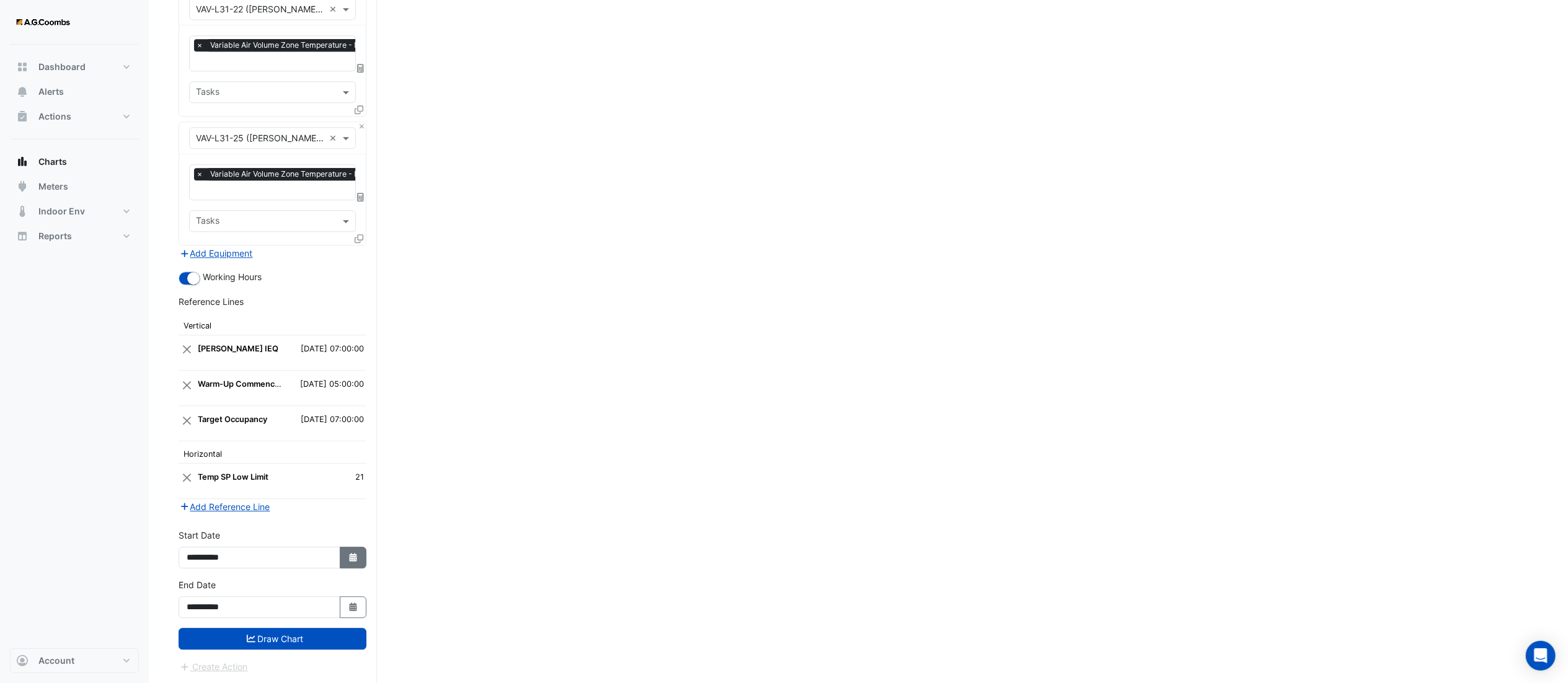
select select "****"
click at [227, 466] on div "12" at bounding box center [219, 471] width 20 height 20
type input "**********"
click at [278, 641] on button "Draw Chart" at bounding box center [272, 639] width 188 height 22
